Goal: Navigation & Orientation: Find specific page/section

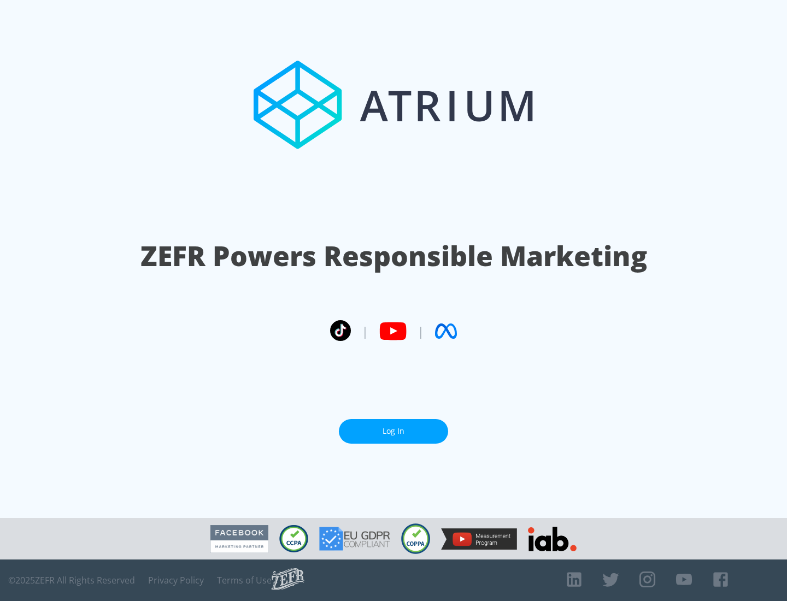
click at [394, 431] on link "Log In" at bounding box center [393, 431] width 109 height 25
